Goal: Task Accomplishment & Management: Use online tool/utility

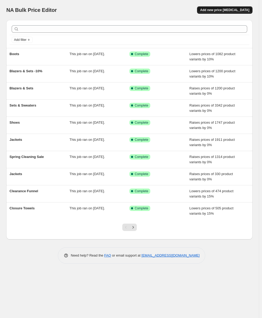
click at [210, 12] on span "Add new price [MEDICAL_DATA]" at bounding box center [224, 10] width 49 height 4
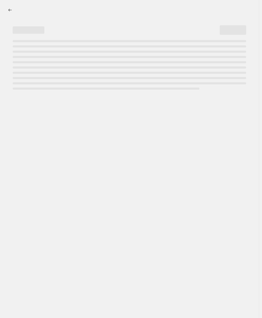
select select "percentage"
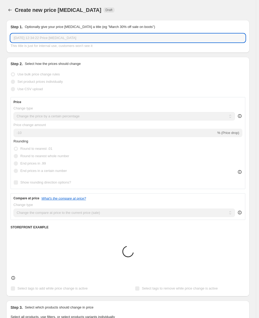
click at [59, 37] on input "[DATE] 12:34:22 Price [MEDICAL_DATA]" at bounding box center [128, 38] width 235 height 8
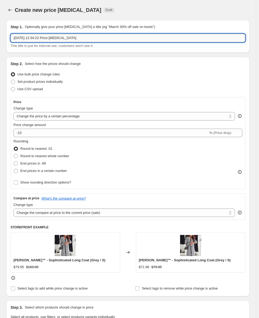
click at [59, 37] on input "[DATE] 12:34:22 Price [MEDICAL_DATA]" at bounding box center [128, 38] width 235 height 8
type input "Retro Sweater"
click at [46, 84] on label "Set product prices individually" at bounding box center [37, 81] width 52 height 7
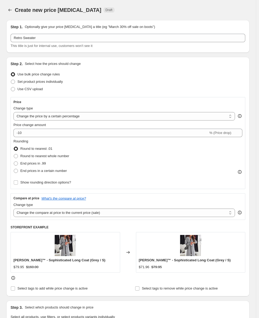
drag, startPoint x: 77, startPoint y: 66, endPoint x: 54, endPoint y: 88, distance: 31.7
click at [77, 66] on p "Select how the prices should change" at bounding box center [53, 63] width 56 height 5
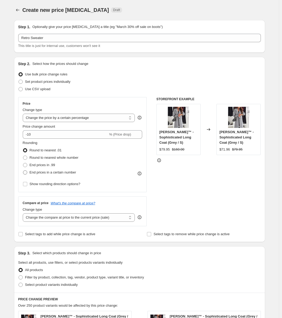
click at [56, 172] on span "End prices in a certain number" at bounding box center [53, 173] width 46 height 4
click at [23, 171] on input "End prices in a certain number" at bounding box center [23, 171] width 0 height 0
radio input "true"
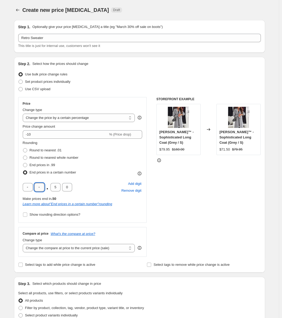
click at [42, 188] on input "text" at bounding box center [39, 187] width 10 height 8
type input "9"
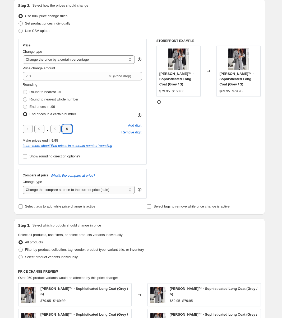
scroll to position [59, 0]
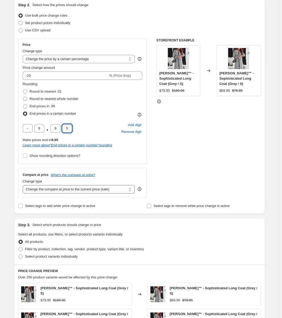
type input "5"
click at [86, 188] on select "Change the compare at price to the current price (sale) Change the compare at p…" at bounding box center [79, 189] width 112 height 8
select select "percentage"
click at [24, 185] on select "Change the compare at price to the current price (sale) Change the compare at p…" at bounding box center [79, 189] width 112 height 8
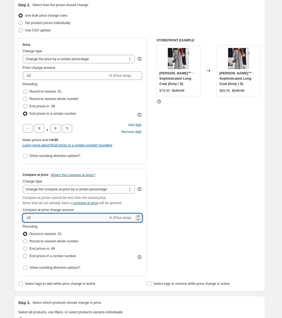
click at [80, 218] on input "-15" at bounding box center [65, 218] width 85 height 8
type input "-10"
drag, startPoint x: 47, startPoint y: 256, endPoint x: 48, endPoint y: 260, distance: 4.3
click at [47, 256] on span "End prices in a certain number" at bounding box center [53, 256] width 46 height 4
click at [23, 255] on input "End prices in a certain number" at bounding box center [23, 254] width 0 height 0
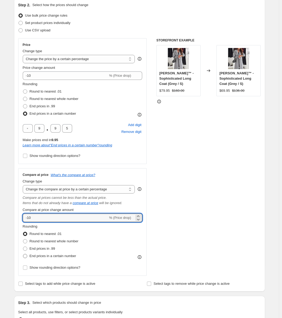
radio input "true"
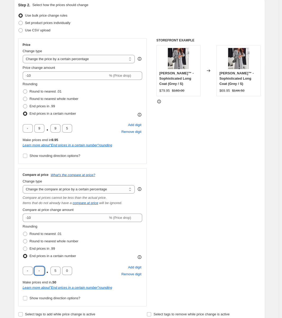
click at [41, 272] on input "text" at bounding box center [39, 271] width 10 height 8
type input "9"
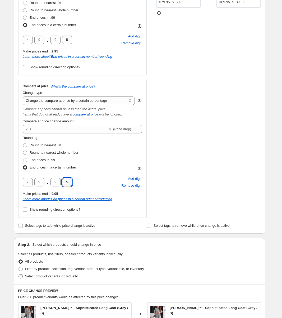
type input "5"
drag, startPoint x: 35, startPoint y: 274, endPoint x: 35, endPoint y: 272, distance: 2.7
click at [35, 274] on label "Select product variants individually" at bounding box center [47, 276] width 59 height 7
click at [36, 270] on span "Filter by product, collection, tag, vendor, product type, variant title, or inv…" at bounding box center [84, 269] width 119 height 4
click at [19, 267] on input "Filter by product, collection, tag, vendor, product type, variant title, or inv…" at bounding box center [18, 267] width 0 height 0
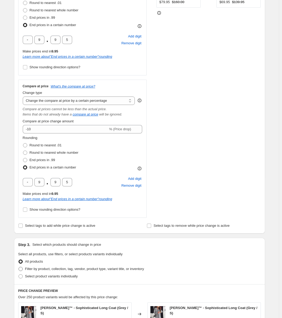
radio input "true"
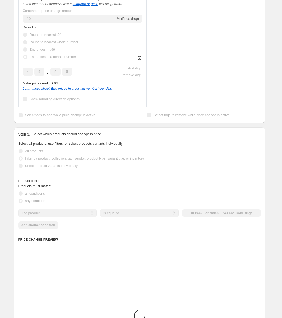
scroll to position [259, 0]
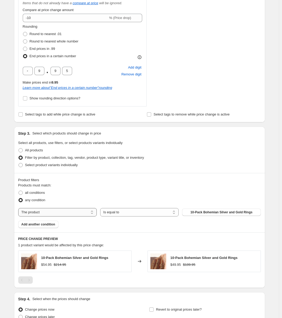
click at [56, 209] on select "The product The product's collection The product's tag The product's vendor The…" at bounding box center [57, 212] width 78 height 8
select select "collection"
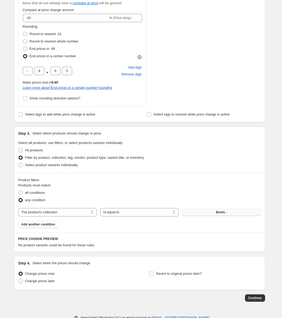
click at [228, 212] on button "Boots -" at bounding box center [221, 212] width 78 height 7
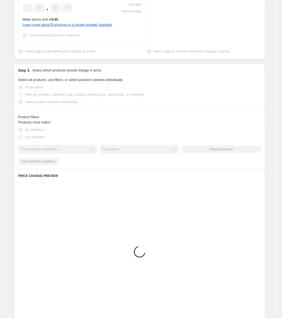
scroll to position [408, 0]
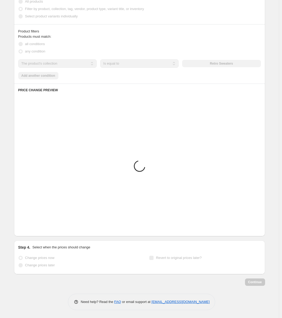
click at [261, 282] on div "Continue" at bounding box center [139, 282] width 251 height 7
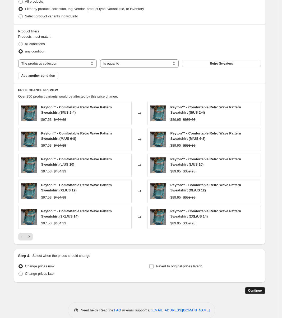
click at [255, 292] on span "Continue" at bounding box center [255, 291] width 14 height 4
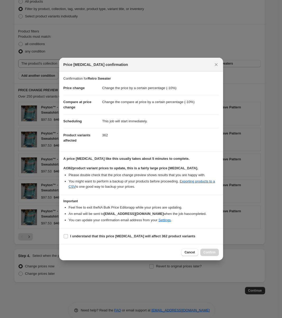
drag, startPoint x: 160, startPoint y: 237, endPoint x: 187, endPoint y: 243, distance: 27.7
click at [161, 237] on b "I understand that this price [MEDICAL_DATA] will affect 362 product variants" at bounding box center [132, 236] width 125 height 4
click at [185, 240] on label "I understand that this price [MEDICAL_DATA] will affect 362 product variants" at bounding box center [129, 236] width 132 height 7
click at [68, 239] on input "I understand that this price [MEDICAL_DATA] will affect 362 product variants" at bounding box center [66, 236] width 4 height 4
checkbox input "true"
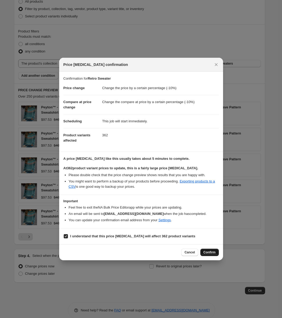
click at [204, 250] on button "Confirm" at bounding box center [209, 252] width 18 height 7
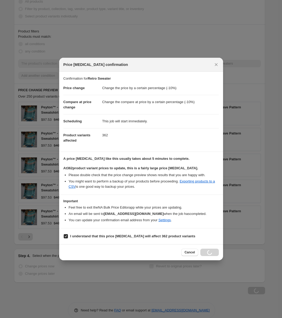
scroll to position [408, 0]
